Goal: Information Seeking & Learning: Learn about a topic

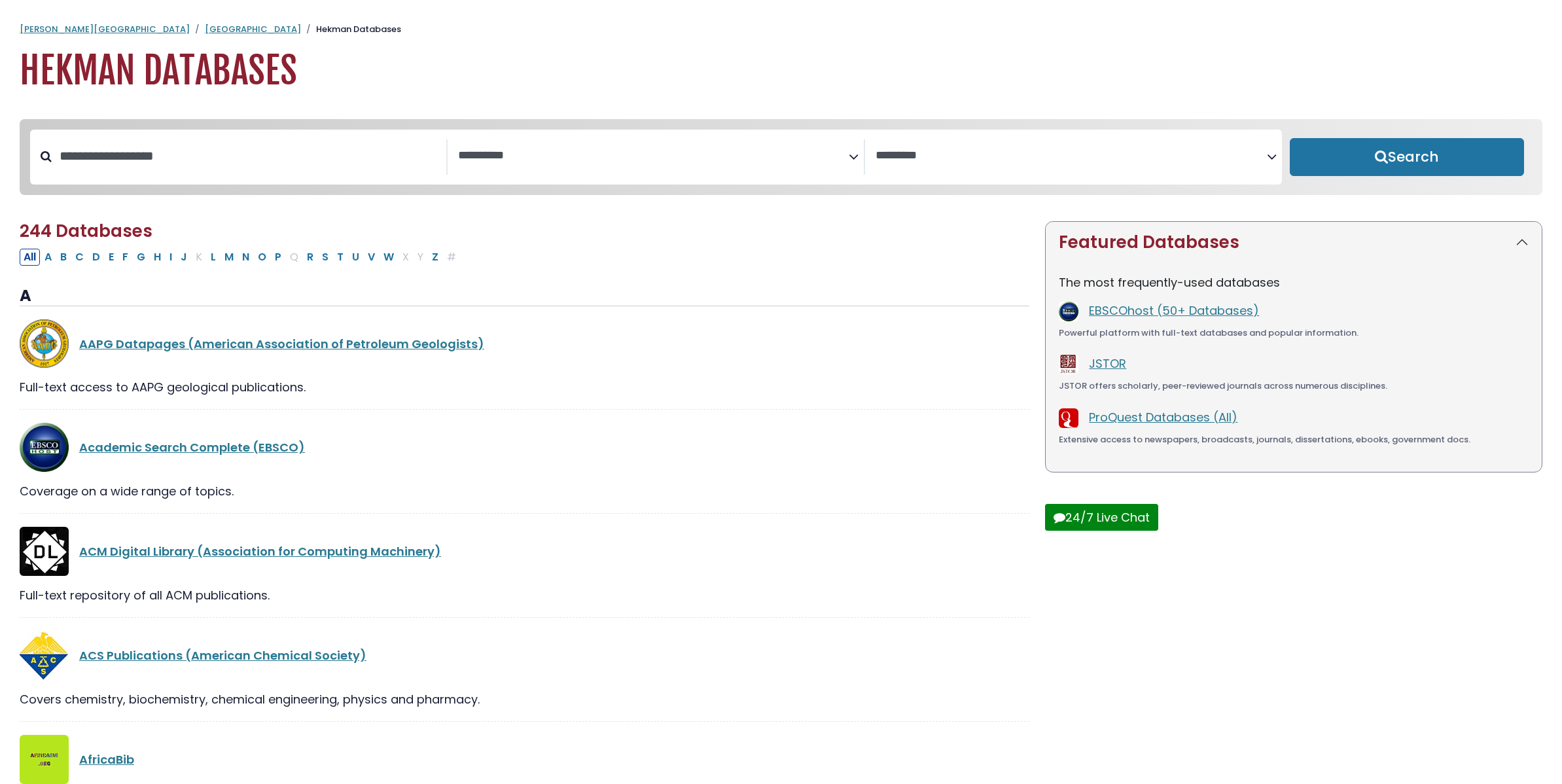
select select "Database Subject Filter"
select select "Database Vendors Filter"
type input "****"
click at [1290, 138] on button "Search" at bounding box center [1407, 157] width 235 height 38
select select "Database Subject Filter"
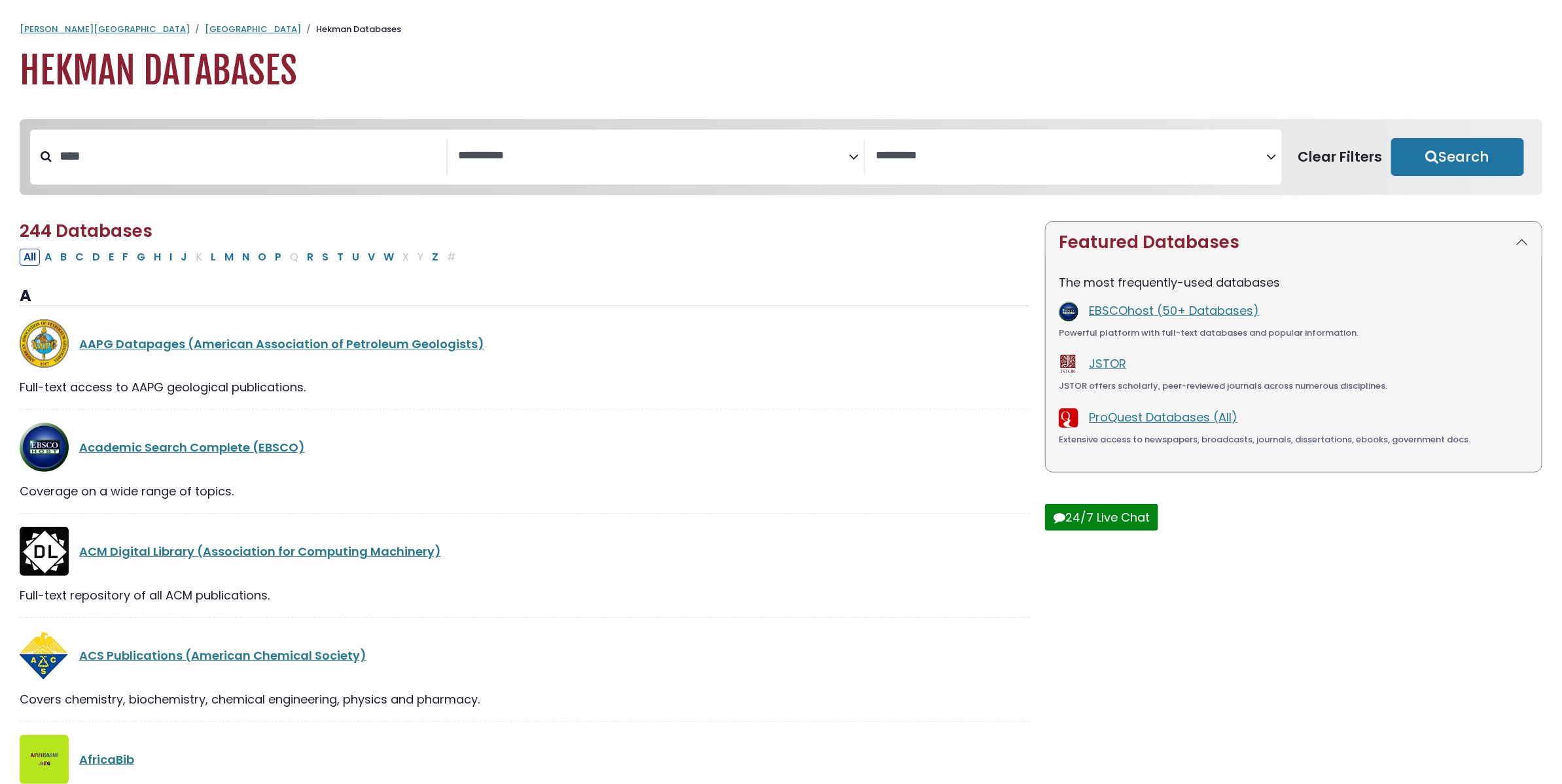
select select "Database Vendors Filter"
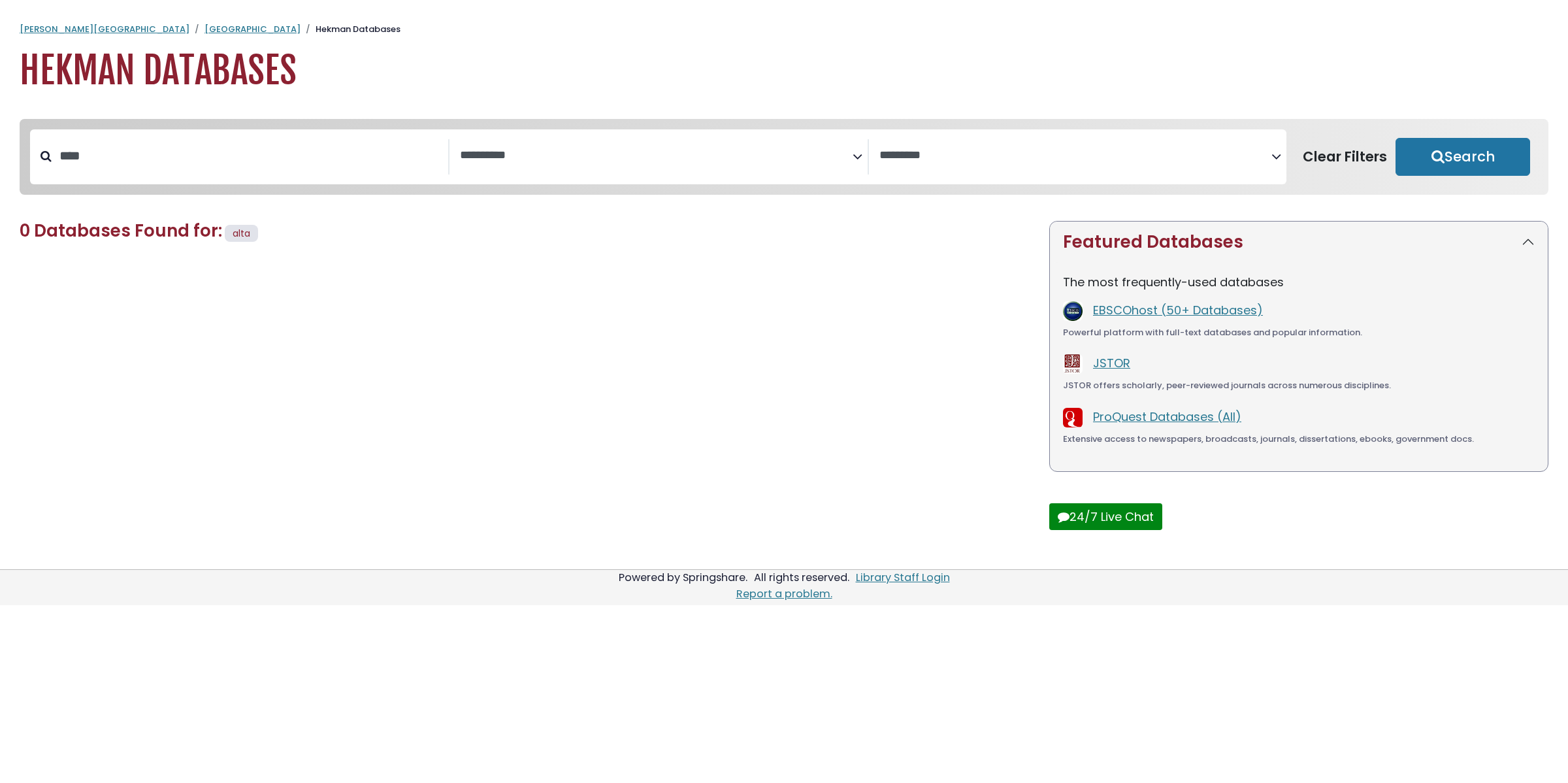
type input "****"
click at [1395, 138] on button "Search" at bounding box center [1462, 157] width 135 height 38
select select "Database Subject Filter"
select select "Database Vendors Filter"
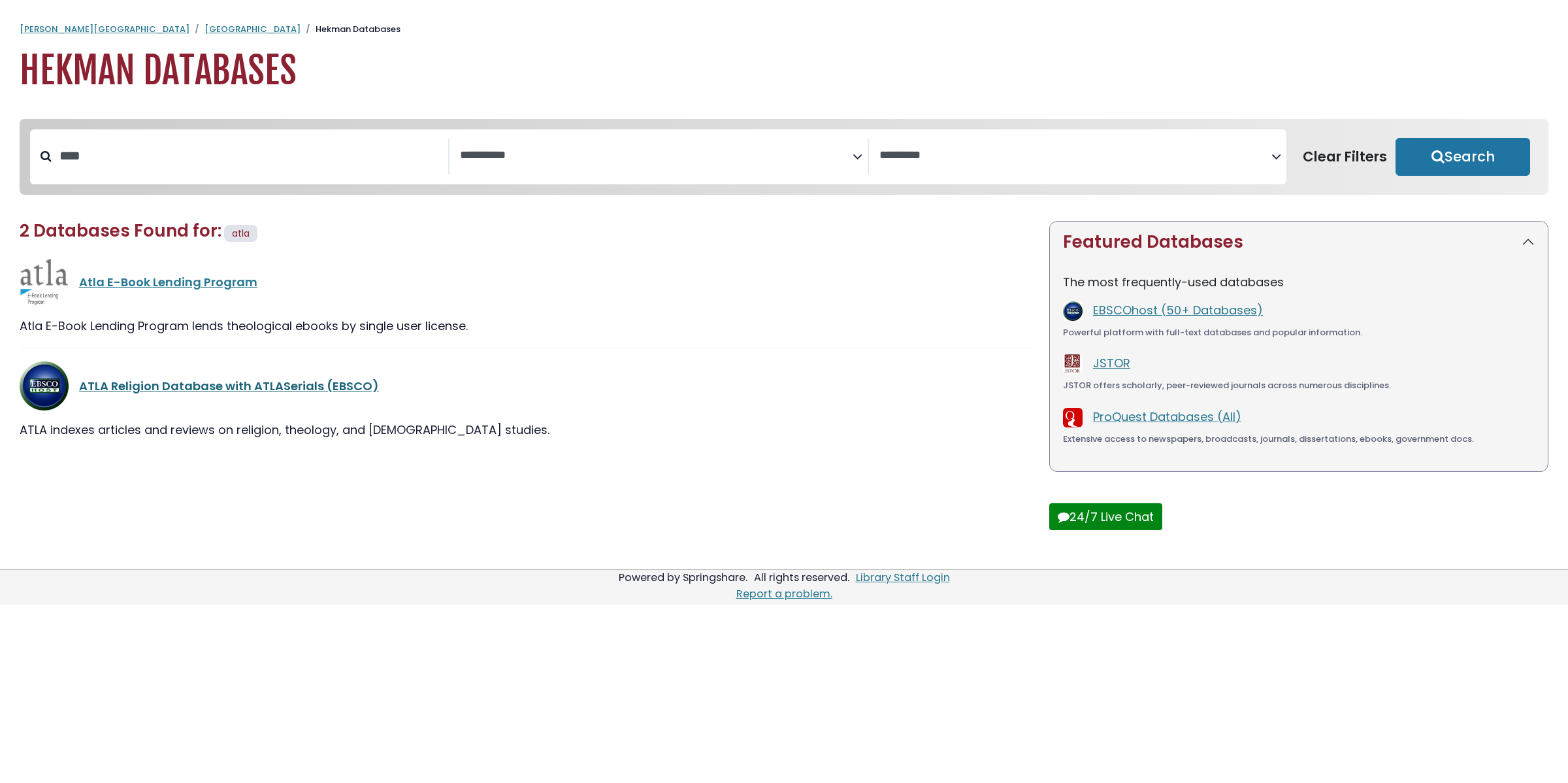
click at [227, 389] on link "ATLA Religion Database with ATLASerials (EBSCO)" at bounding box center [229, 386] width 300 height 17
click at [357, 394] on link "ATLA Religion Database with ATLASerials (EBSCO)" at bounding box center [229, 386] width 300 height 17
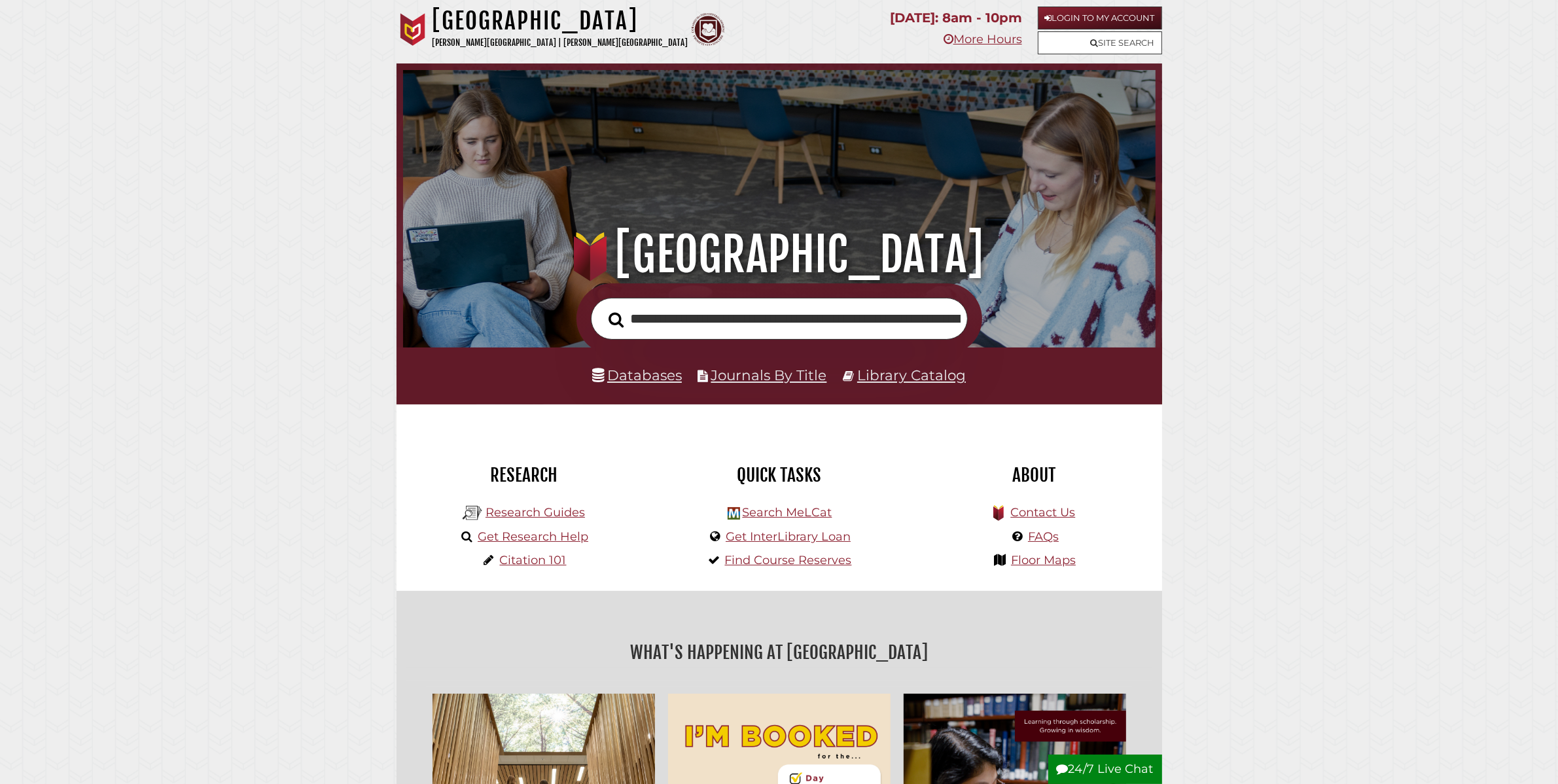
scroll to position [0, 930]
type input "**********"
click at [603, 308] on button "Search" at bounding box center [617, 319] width 28 height 23
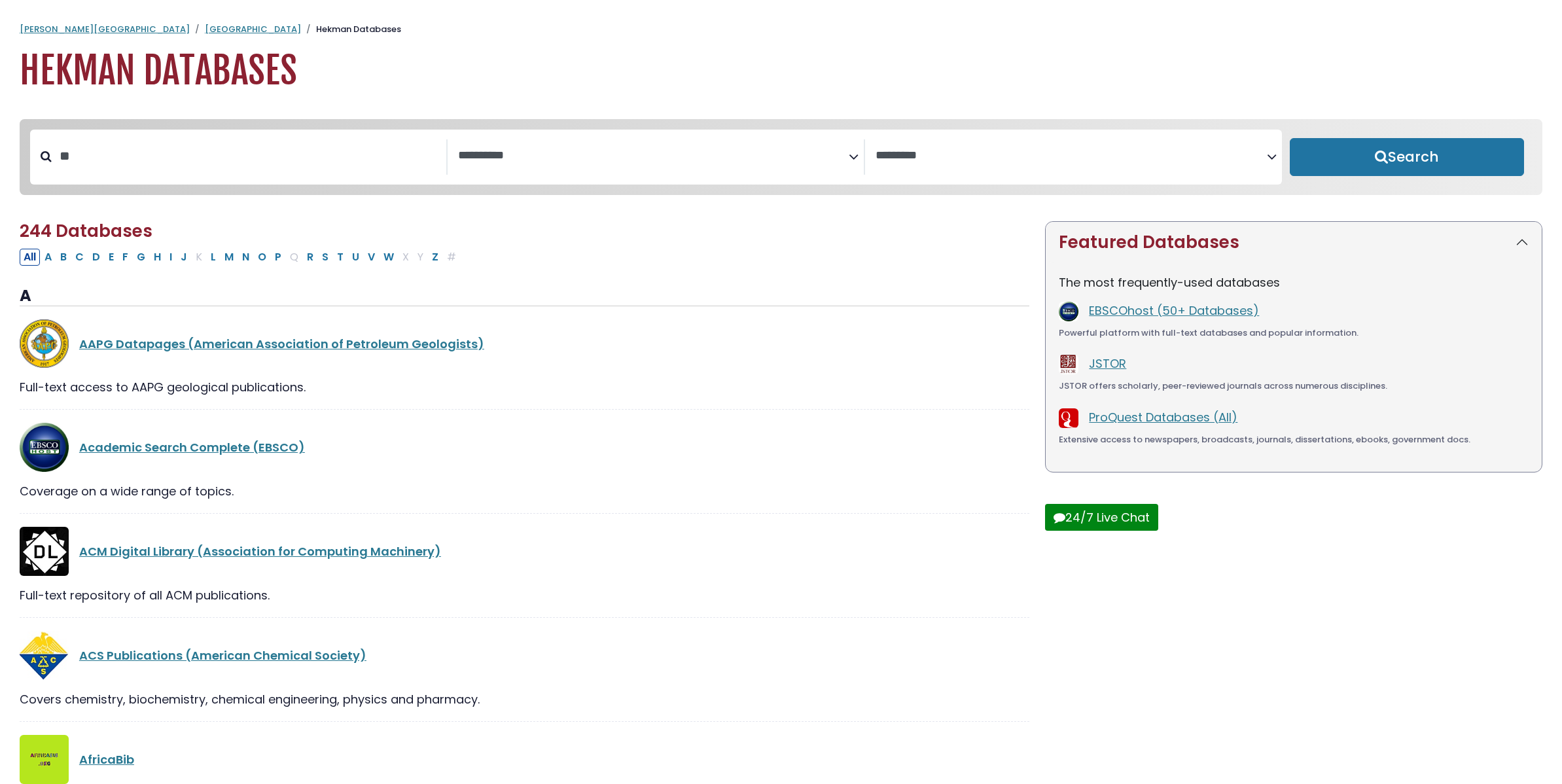
select select "Database Subject Filter"
select select "Database Vendors Filter"
type input "****"
click at [1290, 138] on button "Search" at bounding box center [1407, 157] width 235 height 38
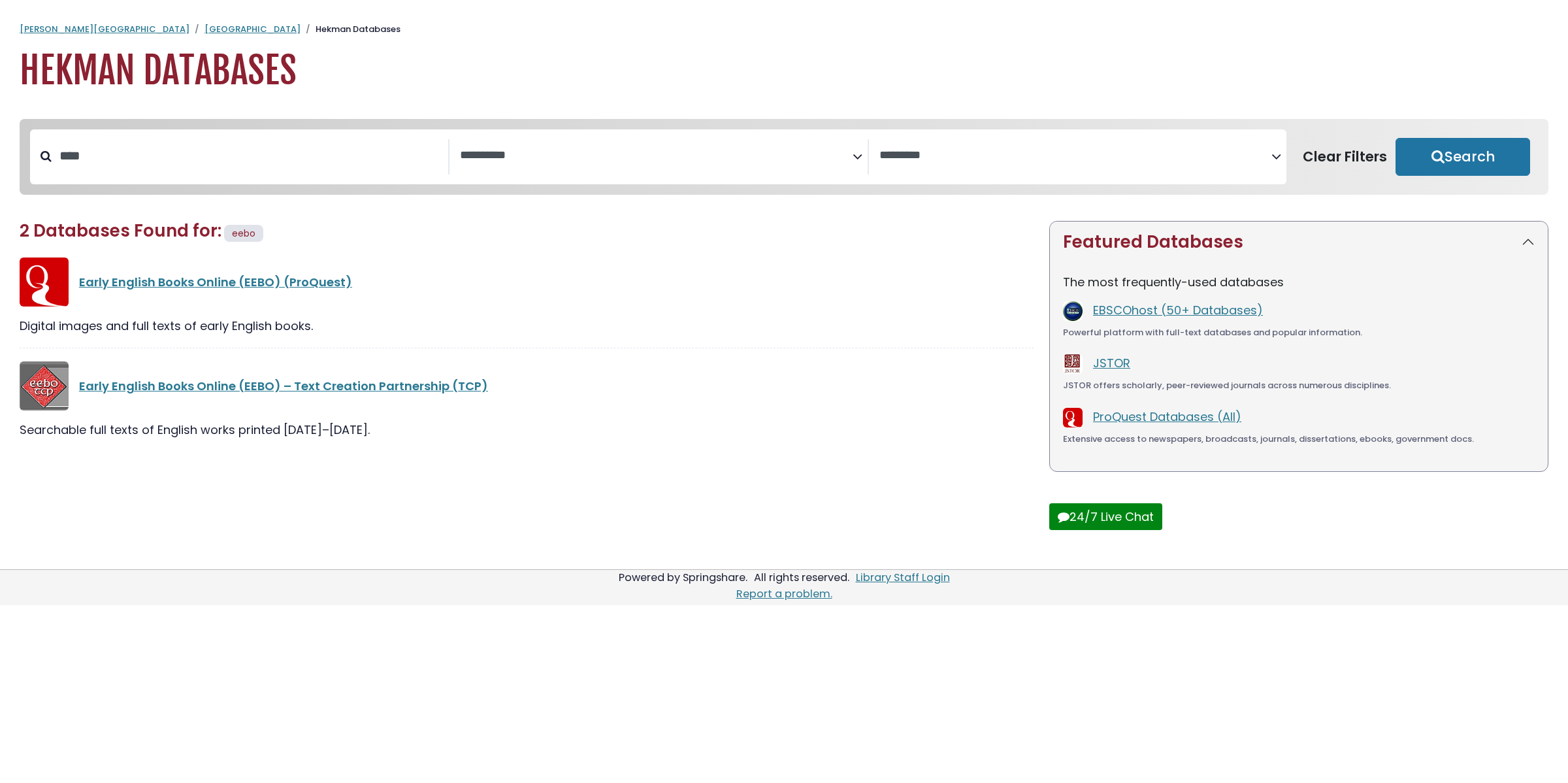
select select "Database Subject Filter"
select select "Database Vendors Filter"
click at [222, 290] on link "Early English Books Online (EEBO) (ProQuest)" at bounding box center [215, 282] width 273 height 17
